Goal: Task Accomplishment & Management: Use online tool/utility

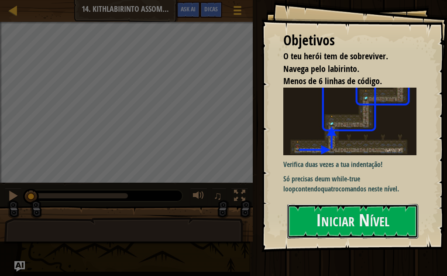
click at [357, 220] on button "Iniciar Nível" at bounding box center [352, 221] width 131 height 34
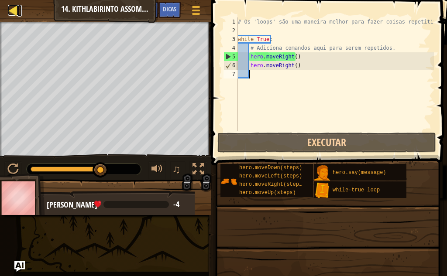
click at [8, 12] on div at bounding box center [13, 10] width 11 height 11
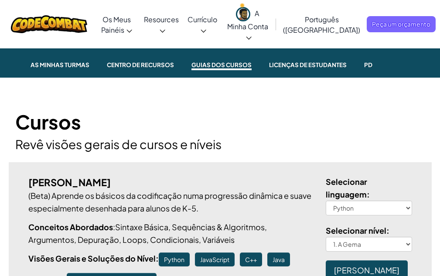
click at [138, 200] on p "(Beta) Aprende os básicos da codificação numa progressão dinâmica e suave espec…" at bounding box center [170, 201] width 285 height 25
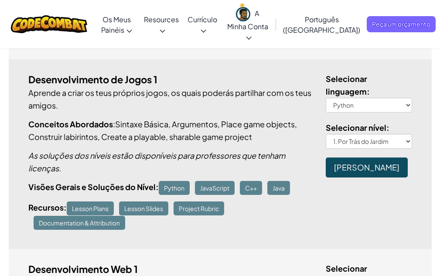
scroll to position [480, 0]
